Goal: Check status: Check status

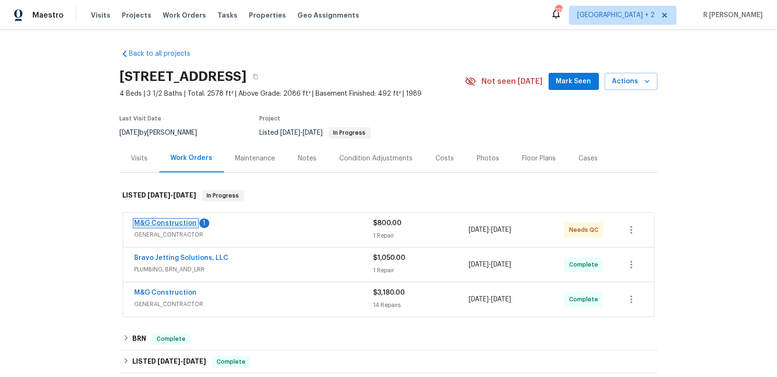
click at [182, 221] on link "M&G Construction" at bounding box center [166, 223] width 62 height 7
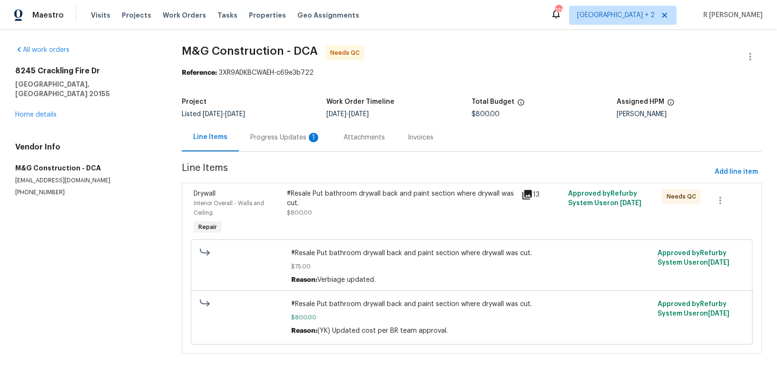
click at [273, 149] on div "Progress Updates 1" at bounding box center [285, 137] width 93 height 28
